Goal: Communication & Community: Answer question/provide support

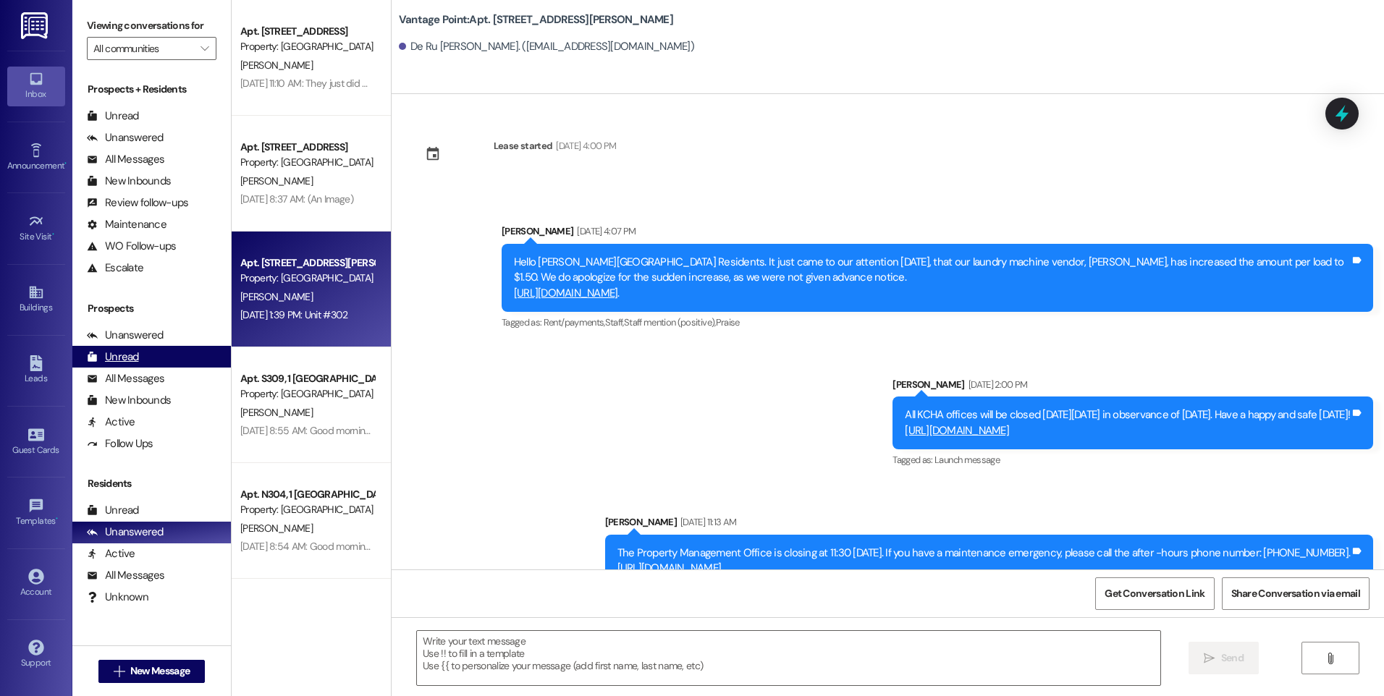
scroll to position [6351, 0]
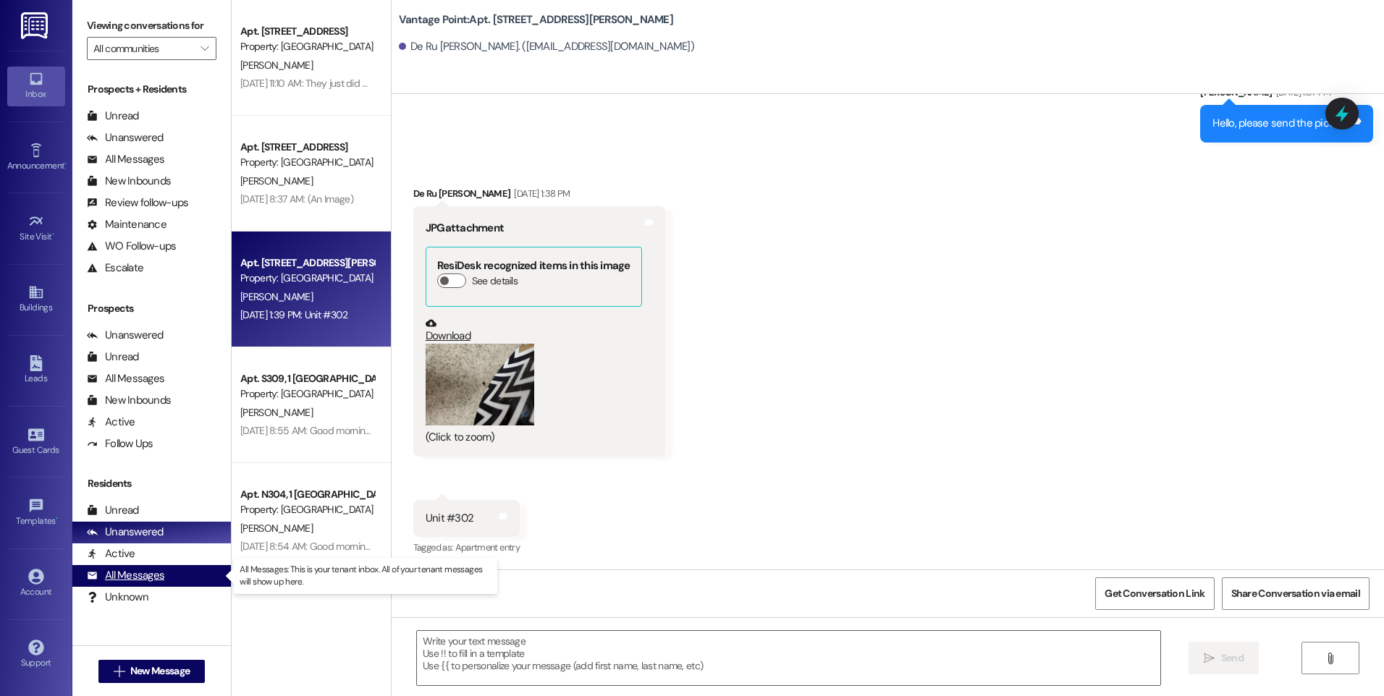
click at [120, 575] on div "All Messages" at bounding box center [125, 575] width 77 height 15
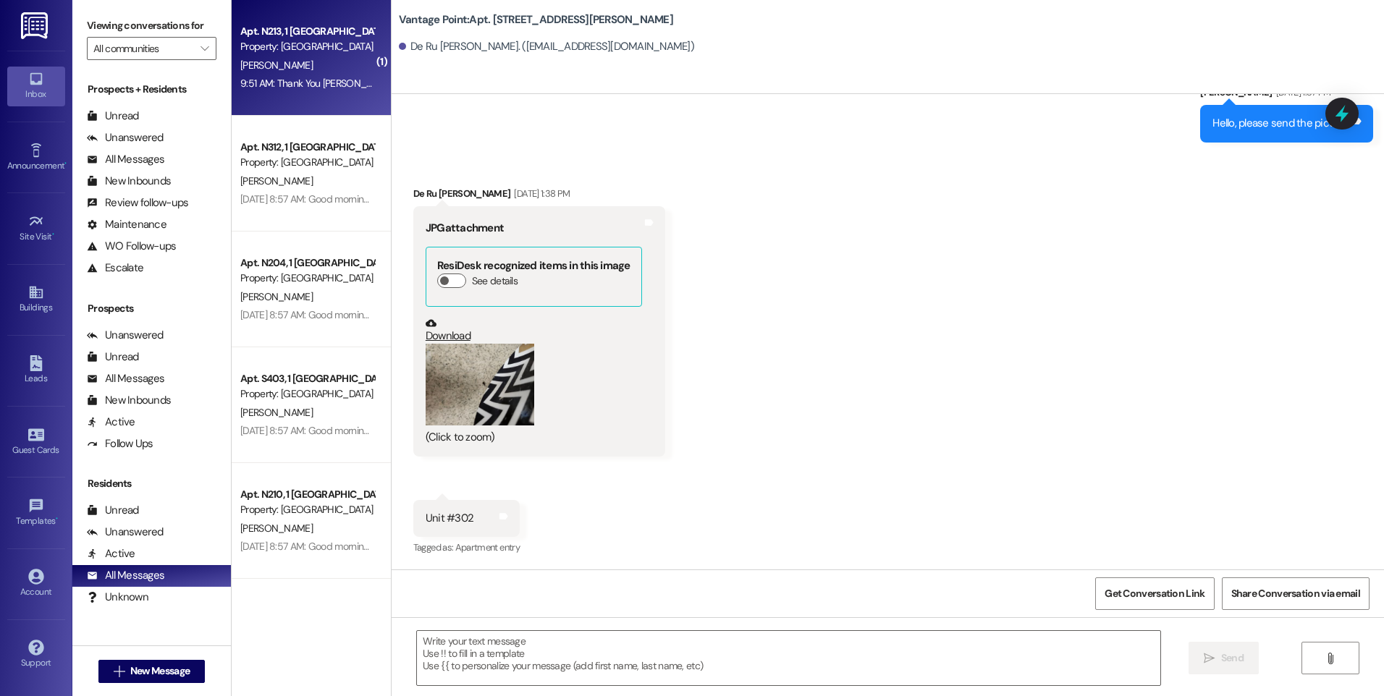
click at [334, 85] on div "9:51 AM: Thank You [PERSON_NAME], My son came over and went through numbers wit…" at bounding box center [522, 83] width 564 height 13
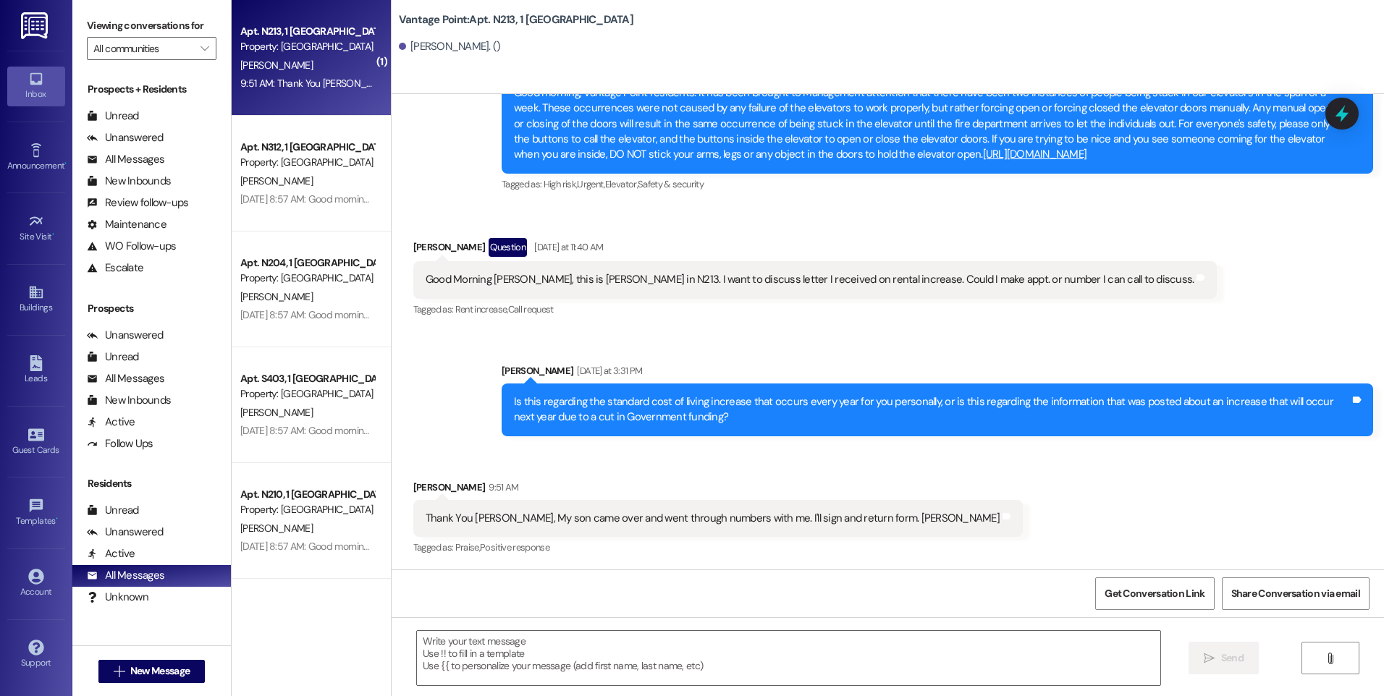
scroll to position [35333, 0]
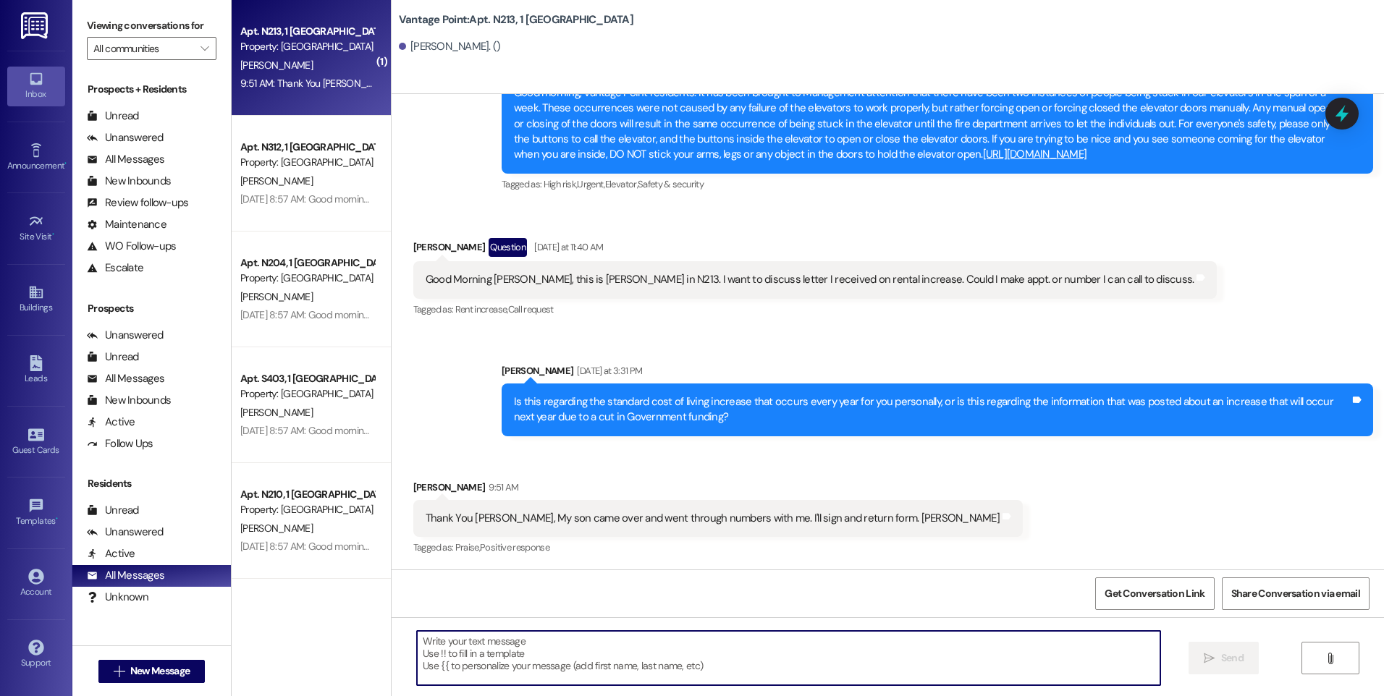
click at [478, 647] on textarea at bounding box center [788, 658] width 742 height 54
click at [753, 664] on textarea at bounding box center [788, 658] width 742 height 54
click at [592, 675] on textarea at bounding box center [788, 658] width 742 height 54
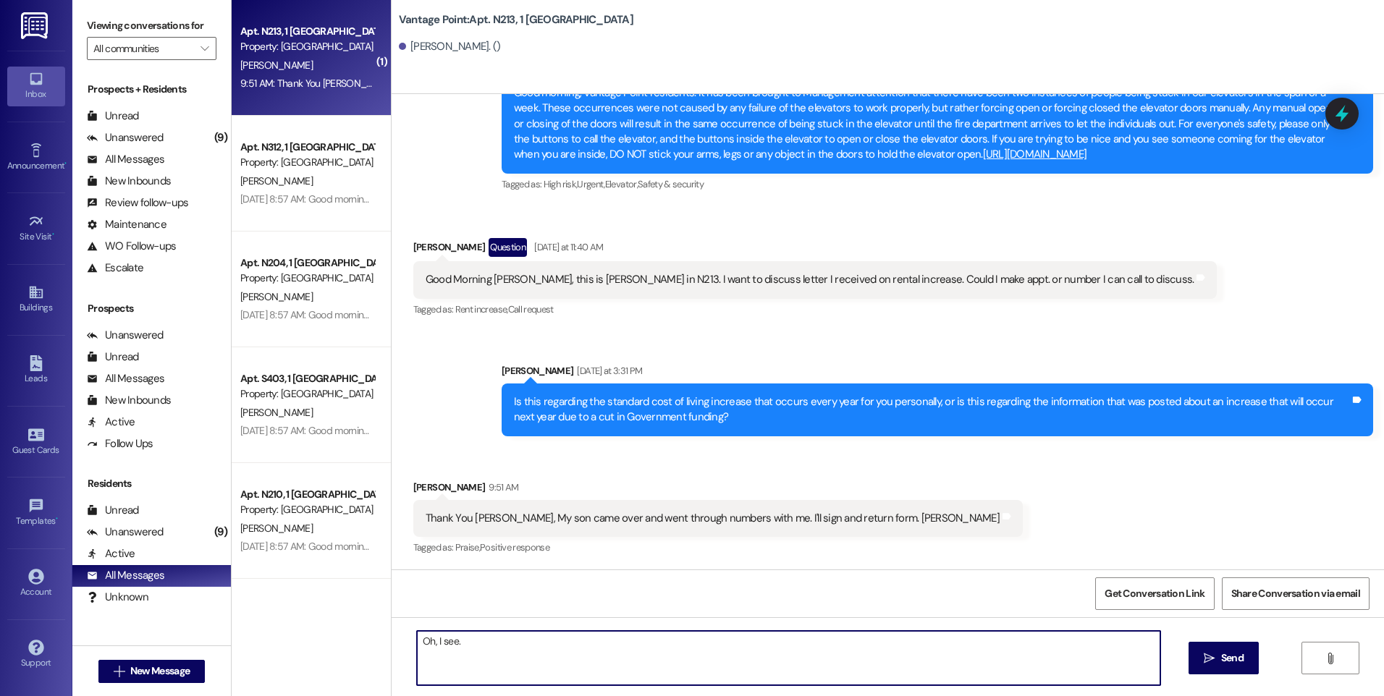
scroll to position [35261, 0]
click at [481, 654] on textarea "Oh, I see." at bounding box center [788, 658] width 742 height 54
type textarea "O.k. thank you."
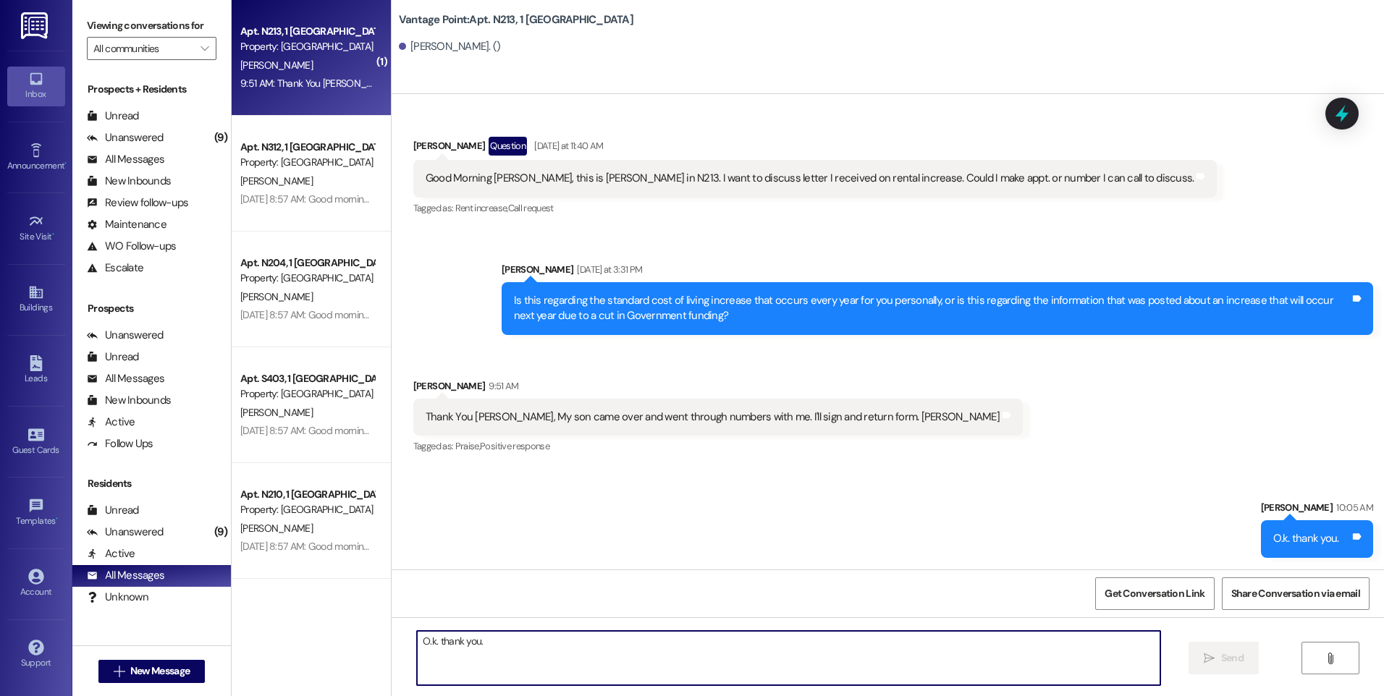
scroll to position [35434, 0]
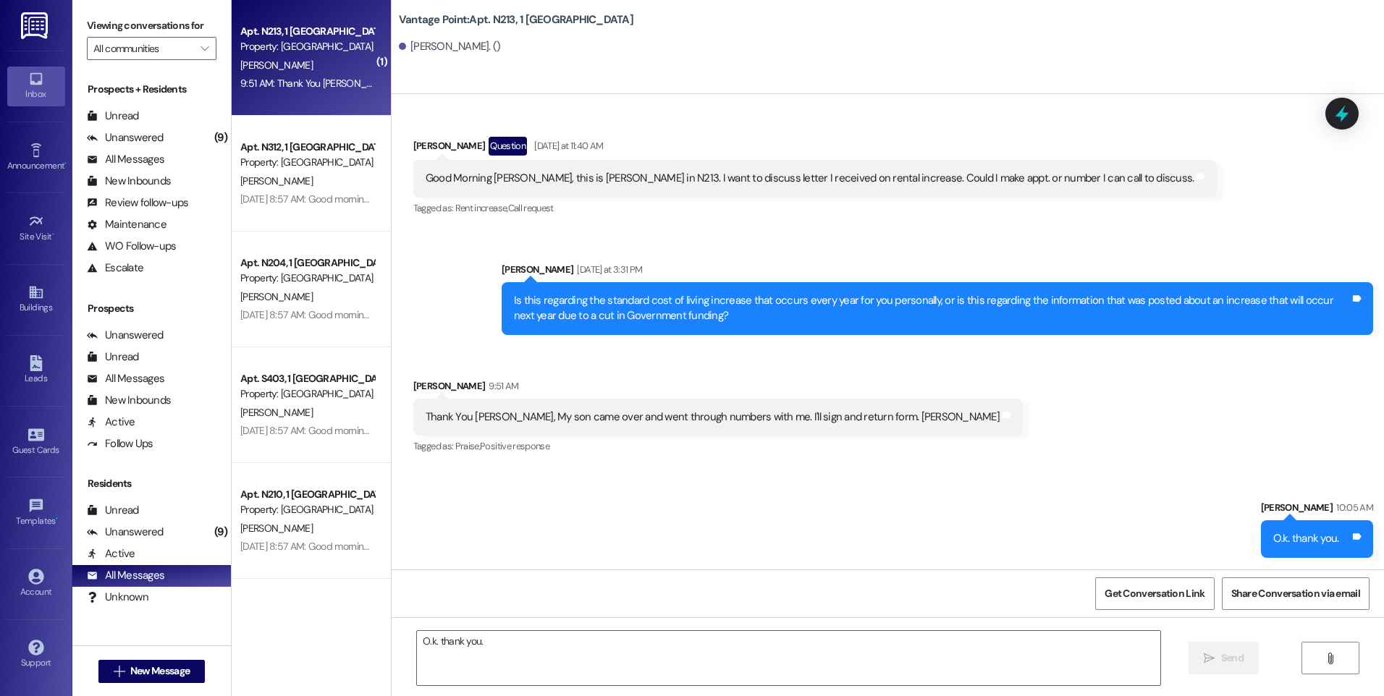
click at [712, 57] on div "[PERSON_NAME]. ()" at bounding box center [891, 47] width 985 height 29
click at [107, 140] on div "Unanswered" at bounding box center [125, 137] width 77 height 15
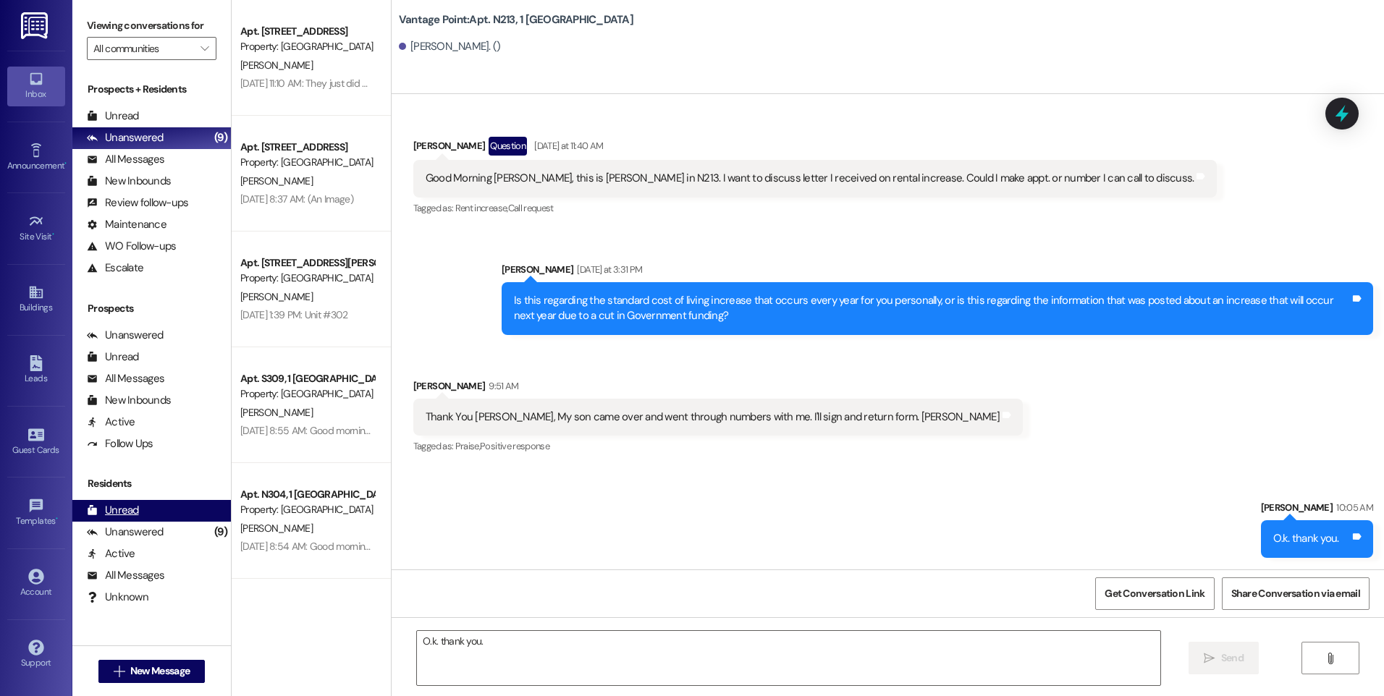
click at [116, 515] on div "Unread" at bounding box center [113, 510] width 52 height 15
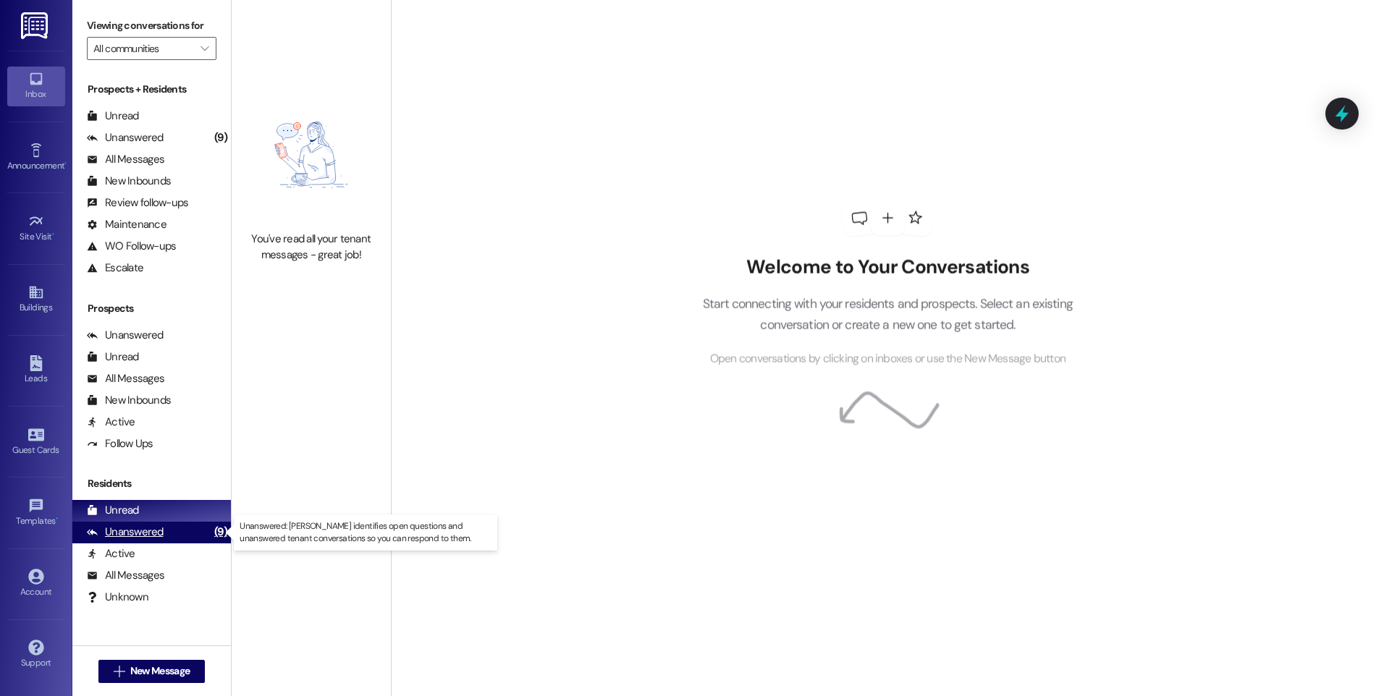
click at [129, 533] on div "Unanswered" at bounding box center [125, 532] width 77 height 15
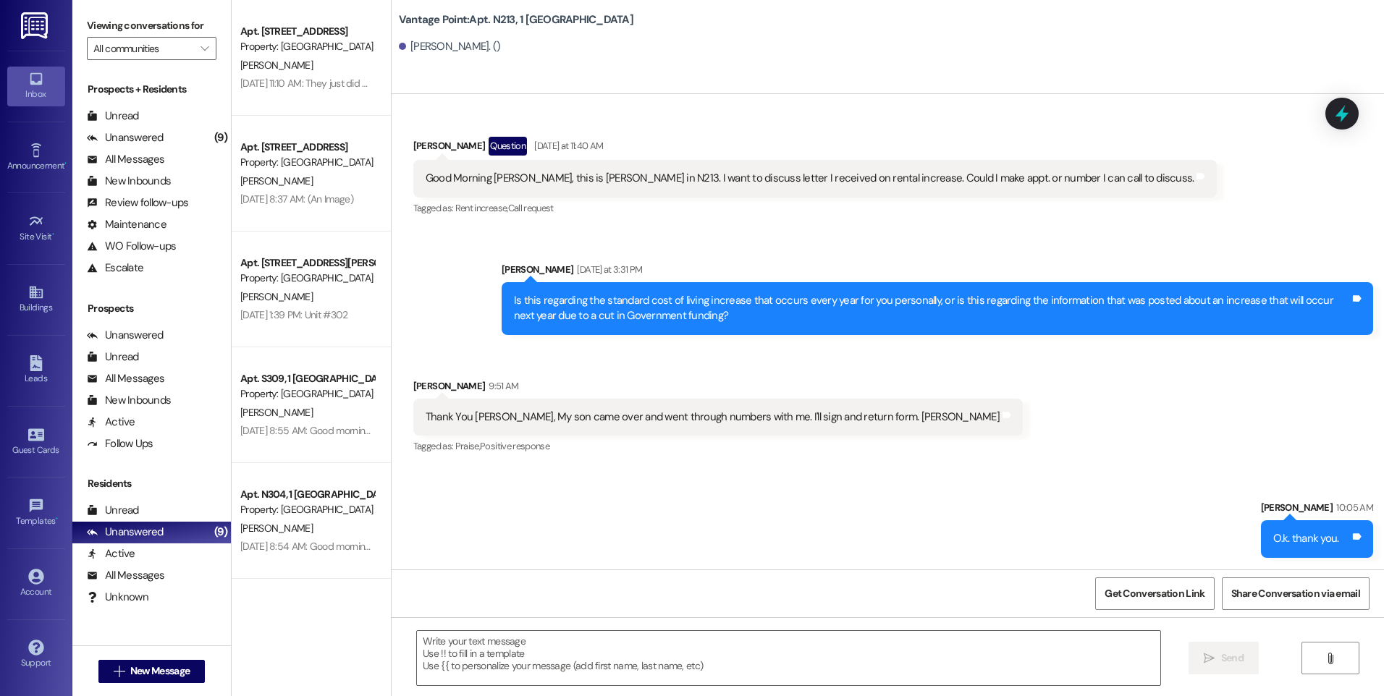
scroll to position [145, 0]
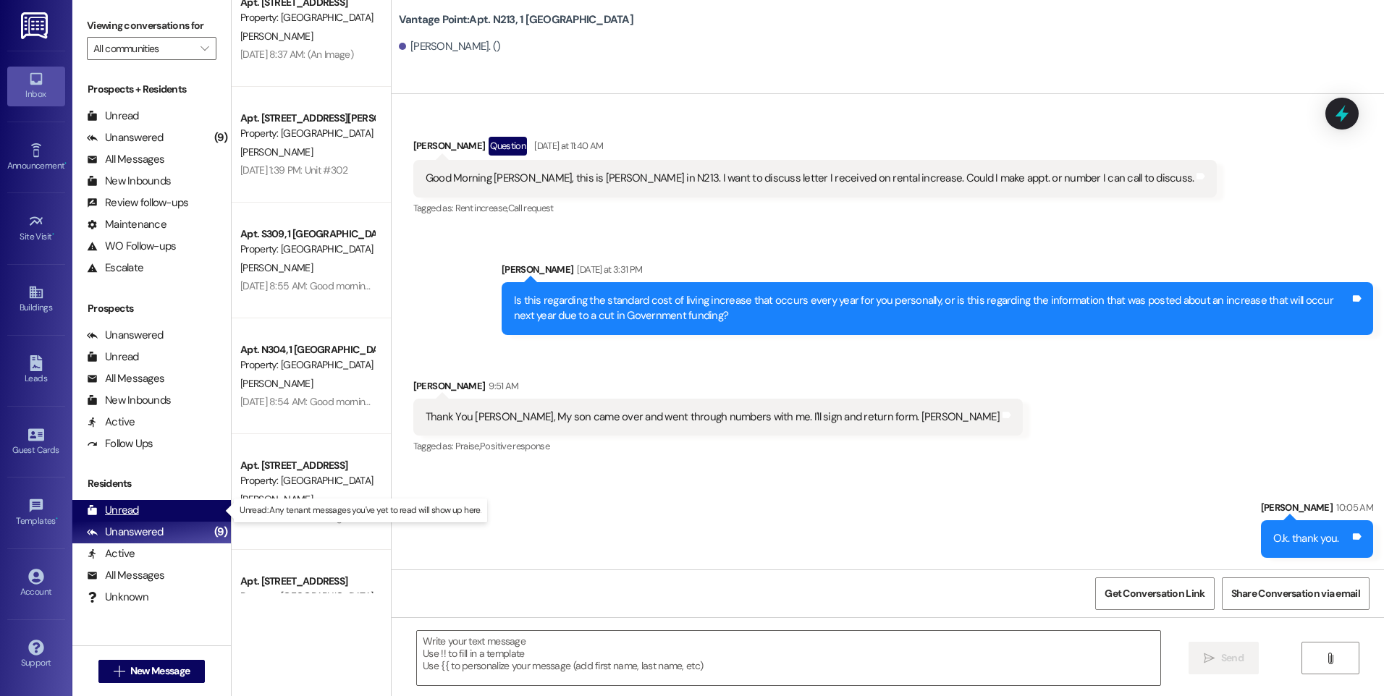
click at [119, 510] on div "Unread" at bounding box center [113, 510] width 52 height 15
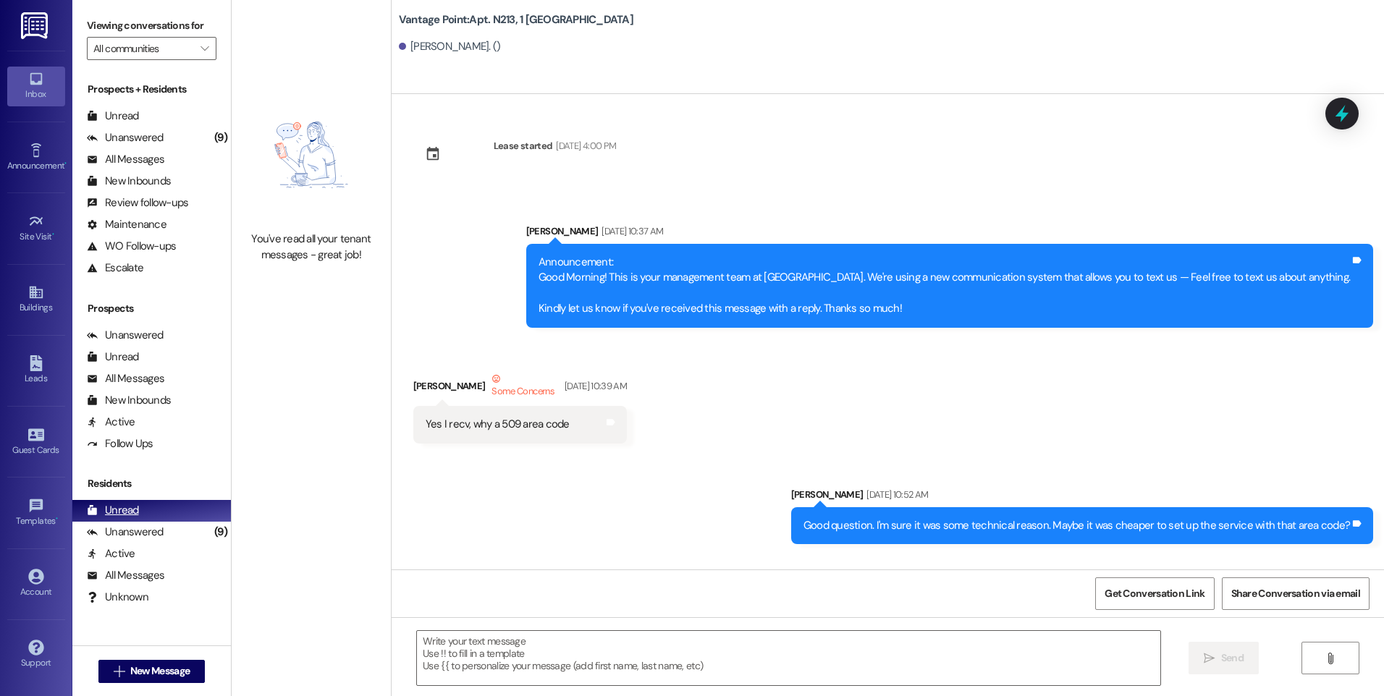
scroll to position [35332, 0]
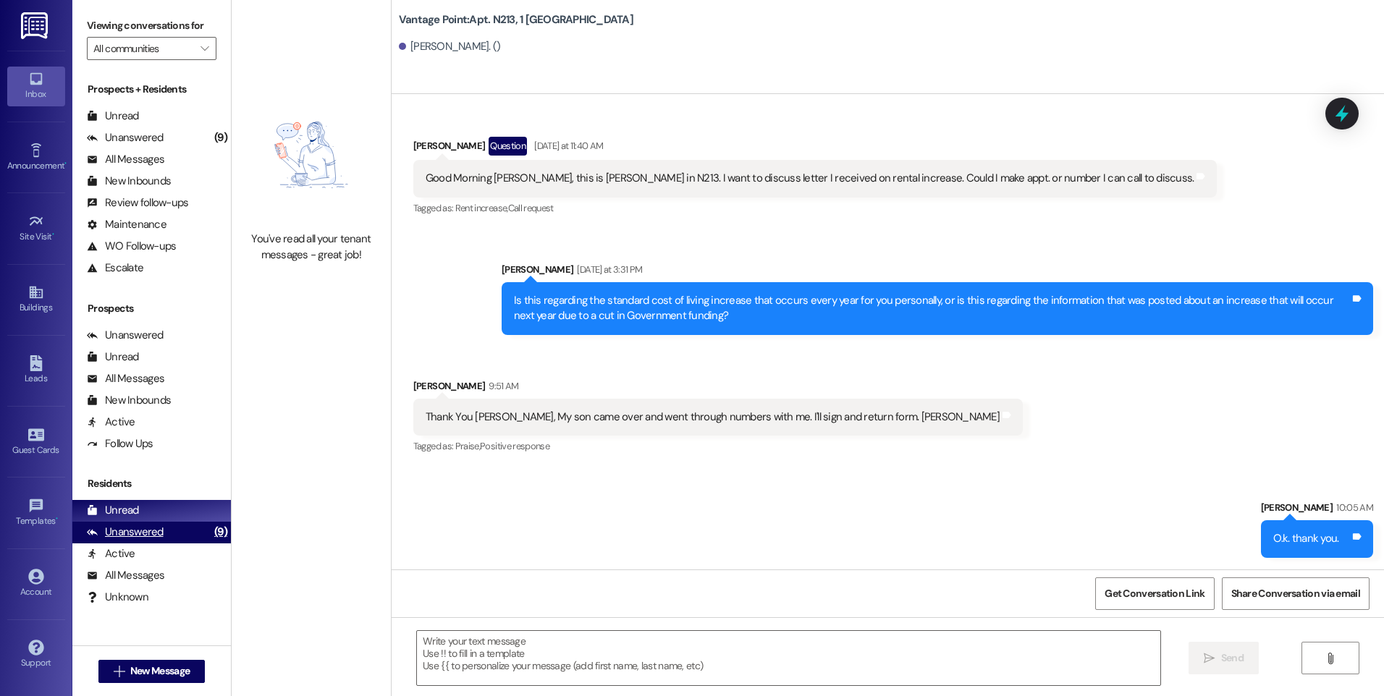
click at [127, 535] on div "Unanswered" at bounding box center [125, 532] width 77 height 15
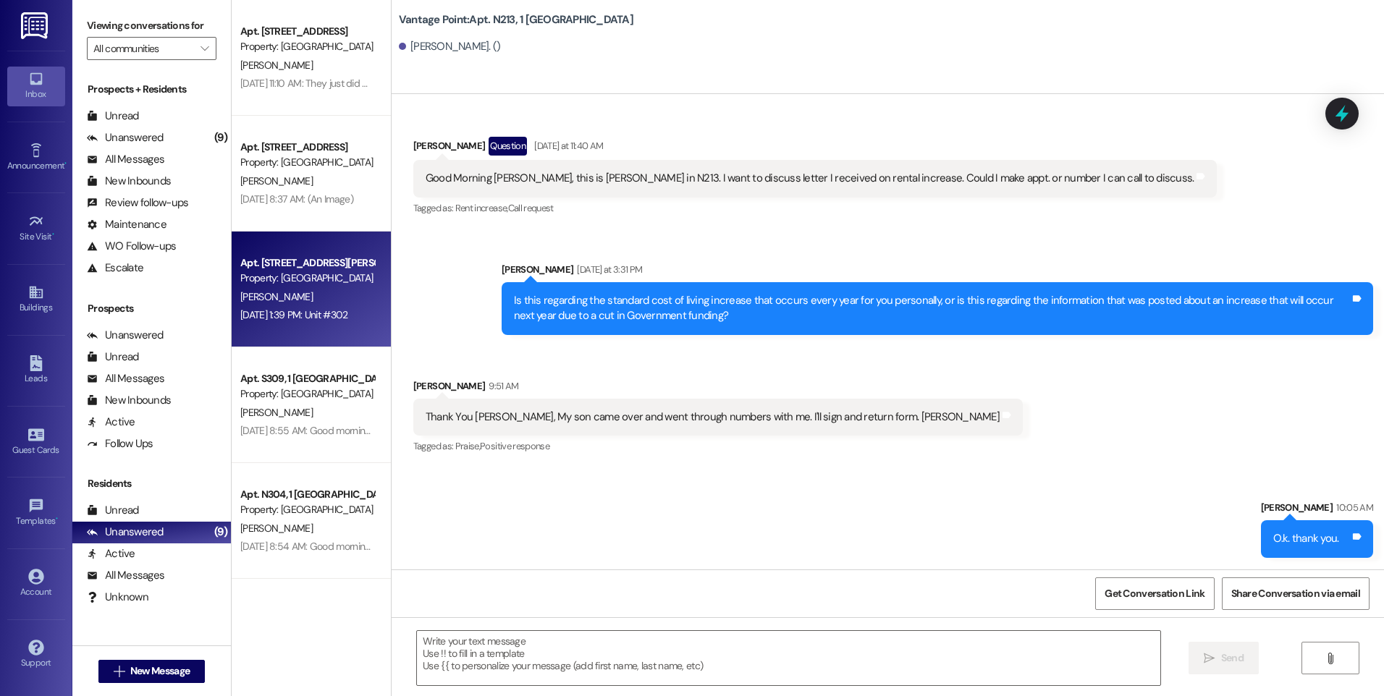
click at [325, 286] on div "Property: [GEOGRAPHIC_DATA]" at bounding box center [307, 278] width 134 height 15
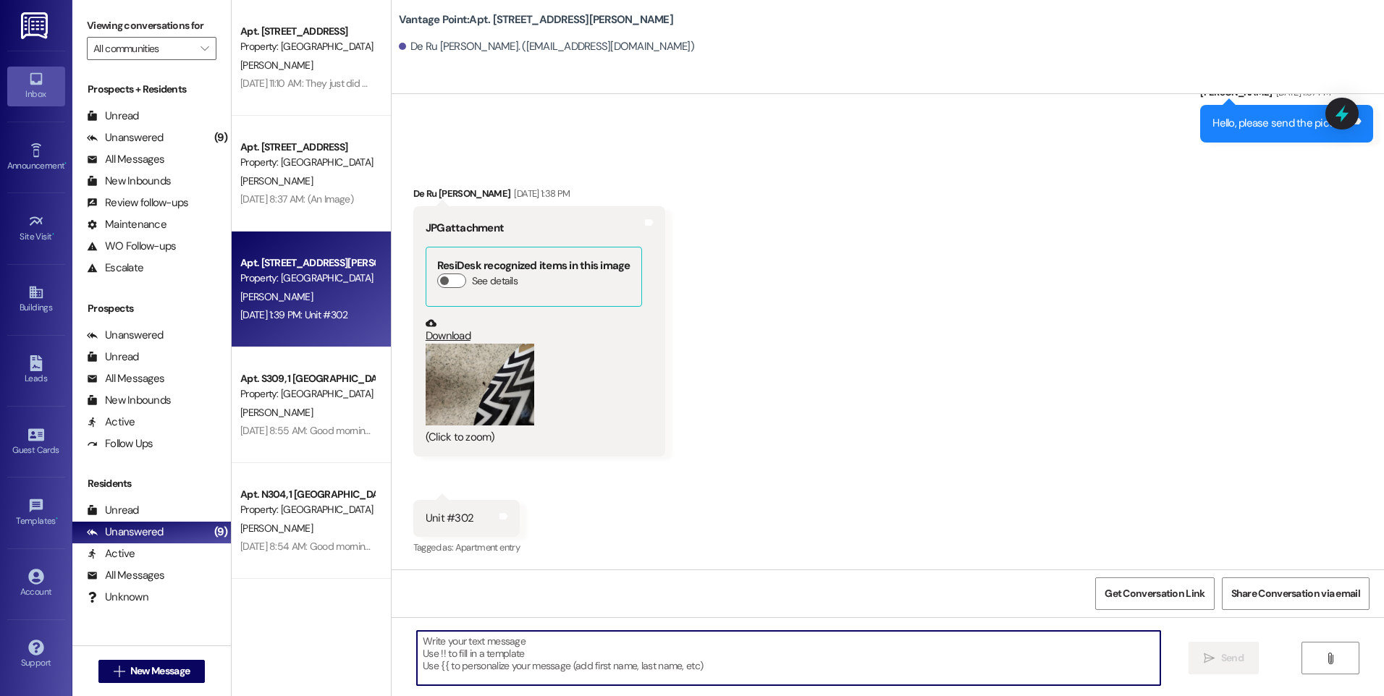
scroll to position [6351, 0]
click at [473, 659] on textarea at bounding box center [788, 658] width 742 height 54
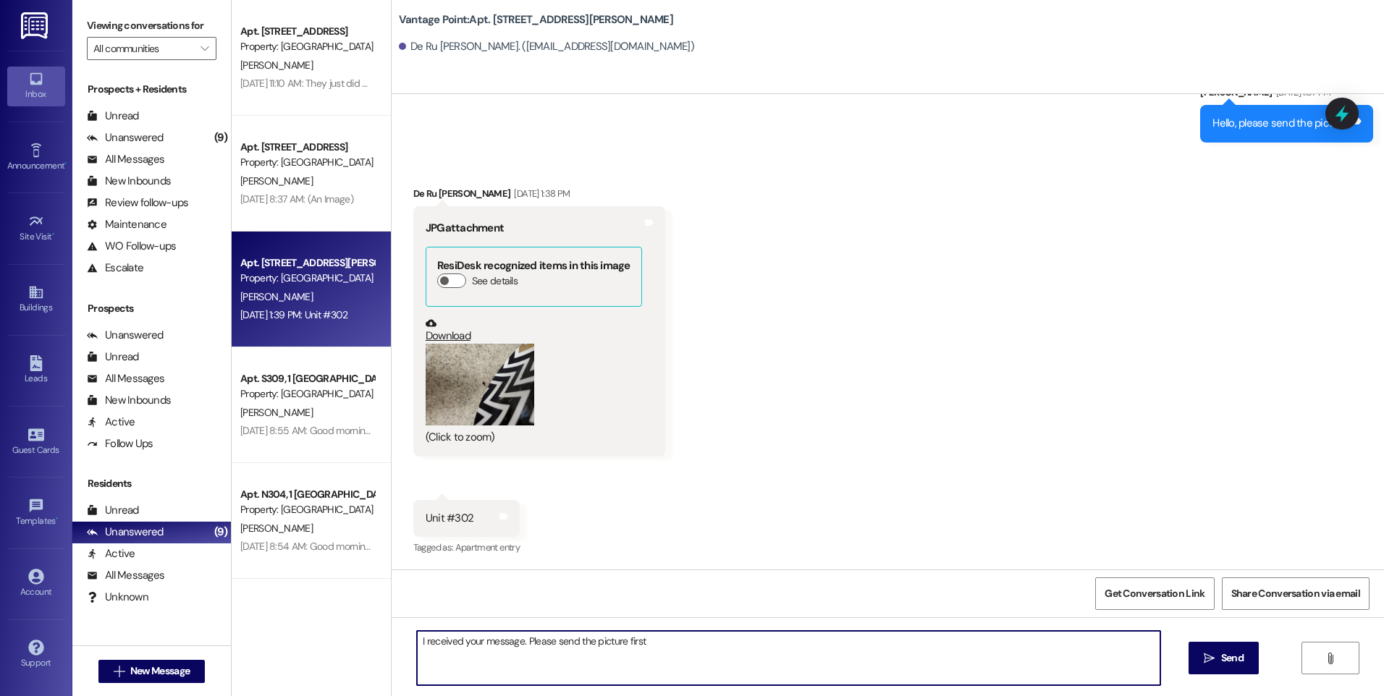
type textarea "I received your message. Please send the picture first."
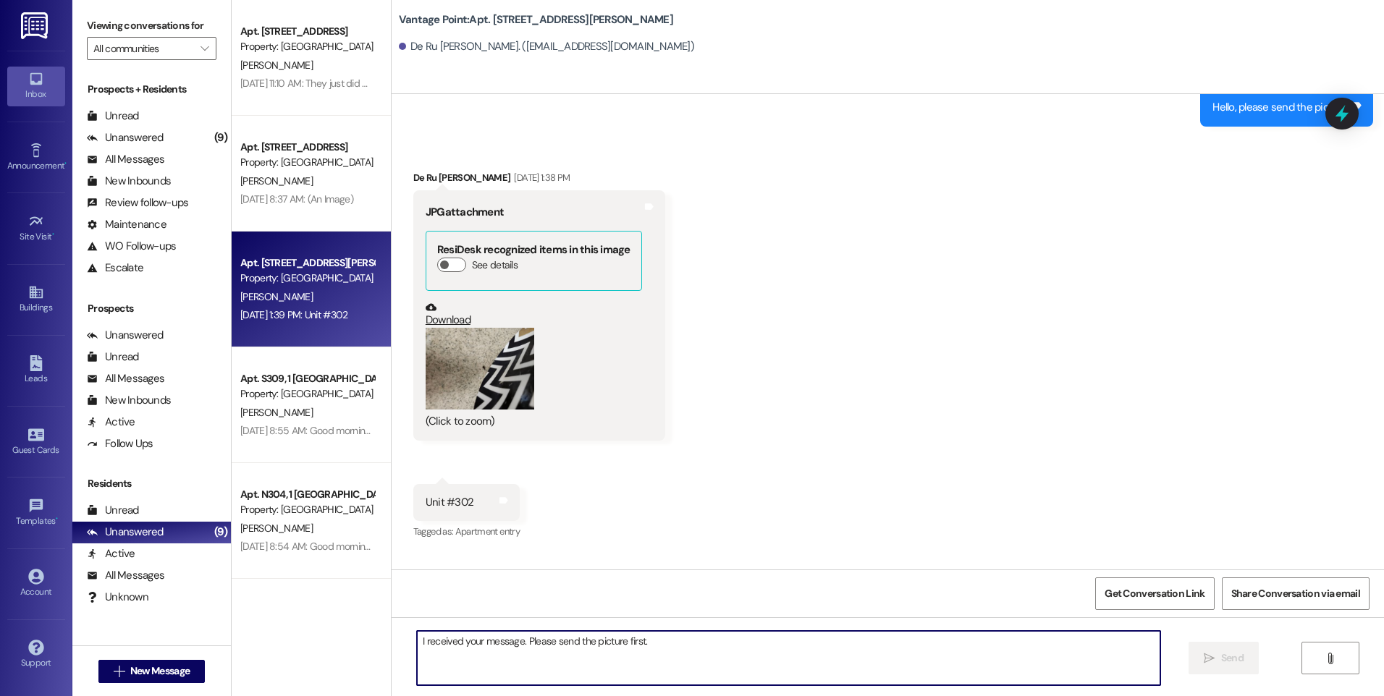
scroll to position [6452, 0]
